Goal: Communication & Community: Participate in discussion

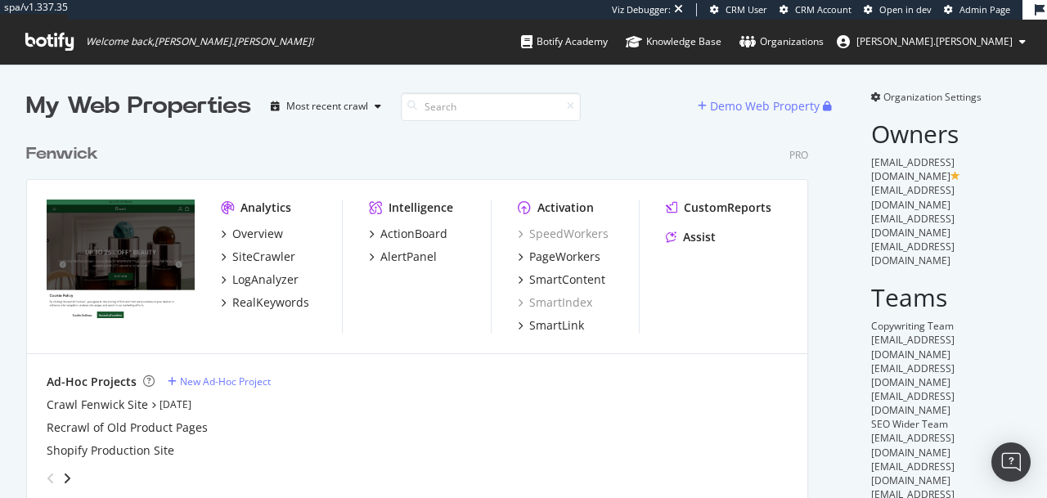
scroll to position [372, 783]
click at [1016, 453] on img "Open Intercom Messenger" at bounding box center [1011, 462] width 21 height 21
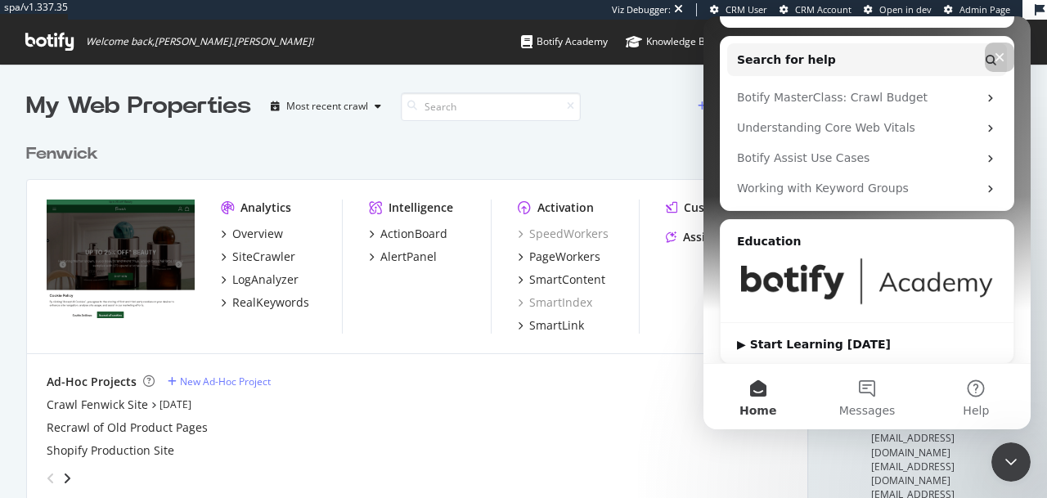
scroll to position [353, 0]
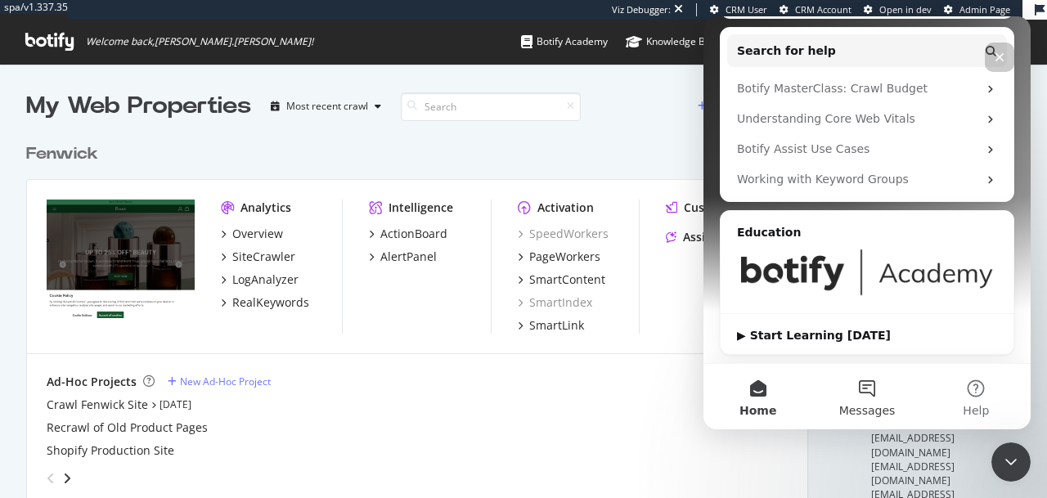
click at [858, 405] on span "Messages" at bounding box center [868, 410] width 56 height 11
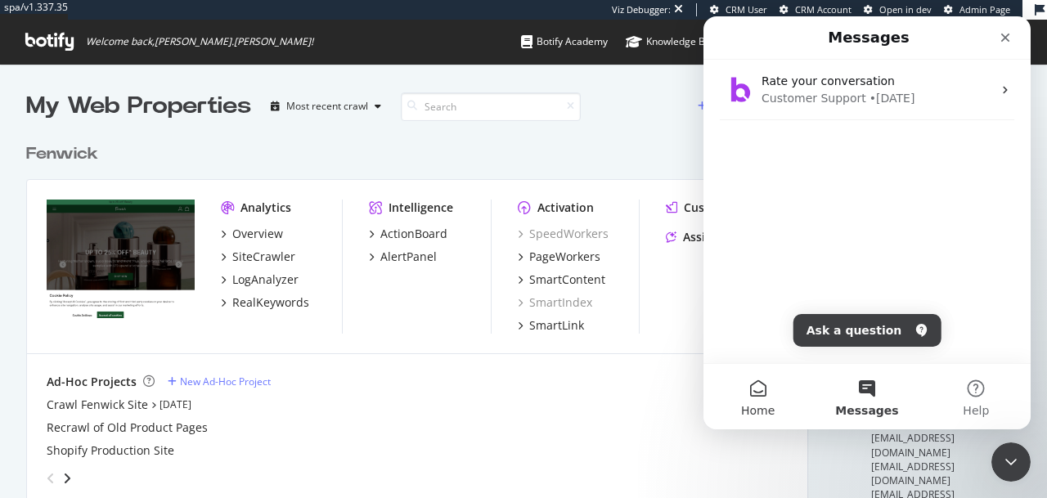
click at [757, 399] on button "Home" at bounding box center [758, 396] width 109 height 65
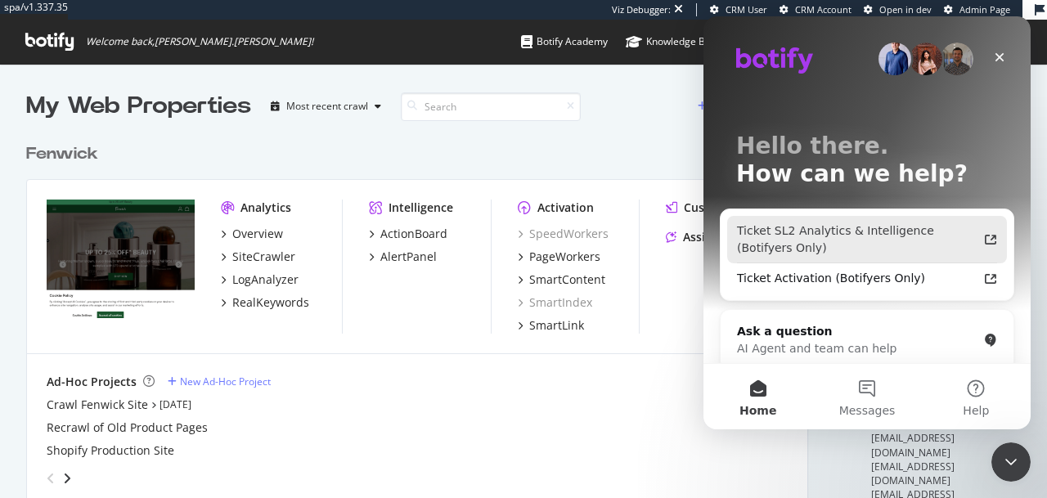
click at [827, 243] on div "Ticket SL2 Analytics & Intelligence (Botifyers Only)" at bounding box center [857, 240] width 241 height 34
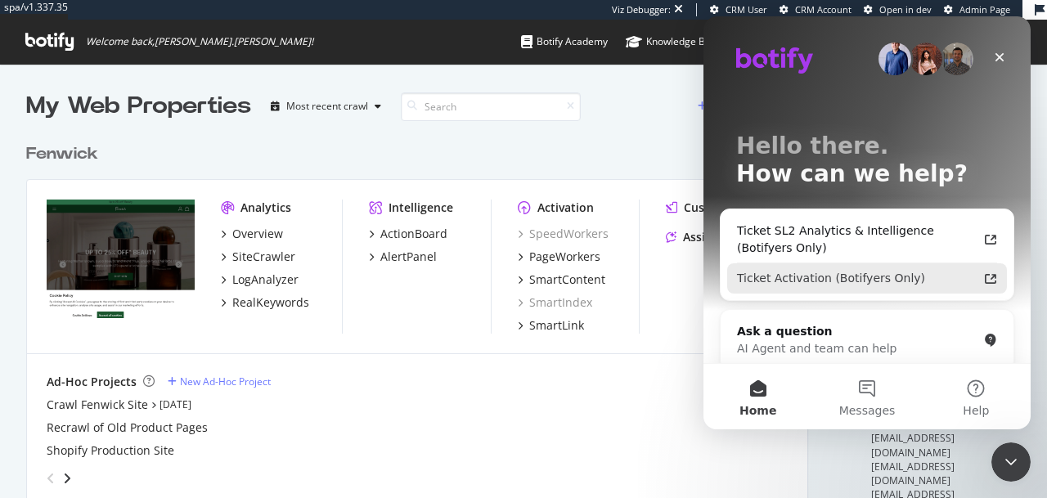
click at [885, 281] on div "Ticket Activation (Botifyers Only)" at bounding box center [857, 278] width 241 height 17
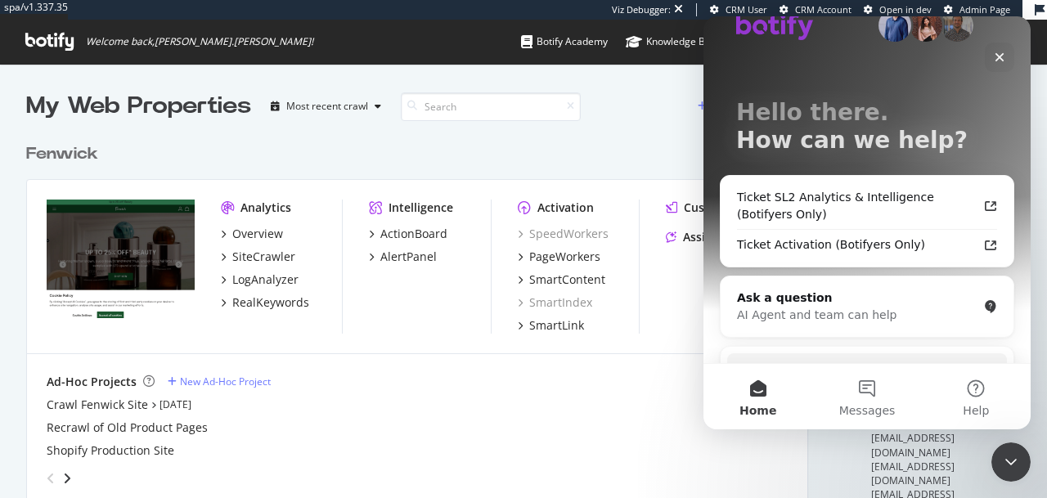
scroll to position [56, 0]
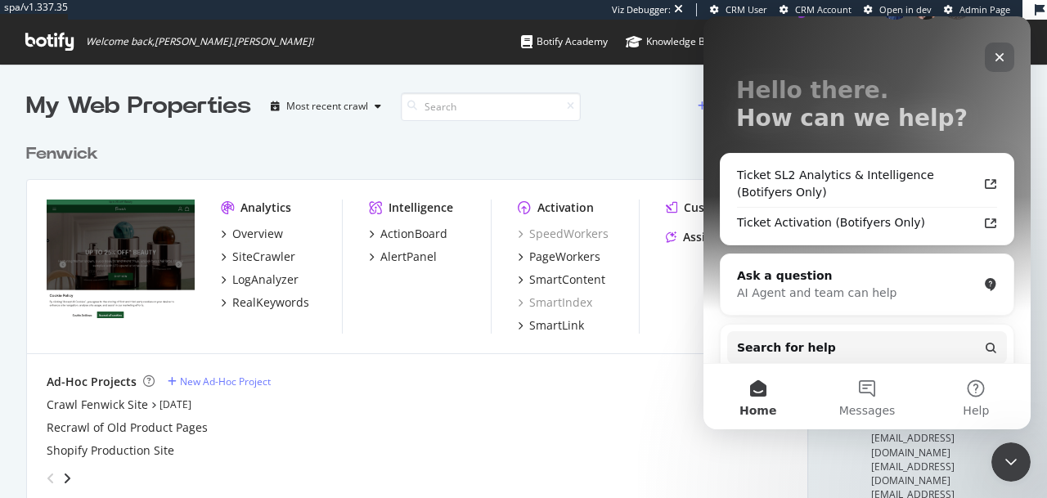
click at [997, 59] on icon "Close" at bounding box center [1000, 57] width 9 height 9
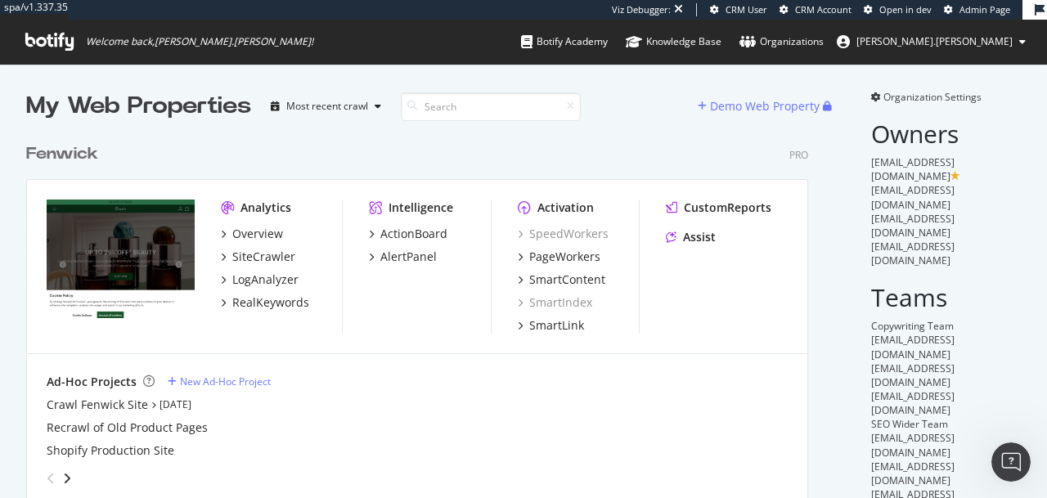
scroll to position [0, 0]
